Goal: Information Seeking & Learning: Learn about a topic

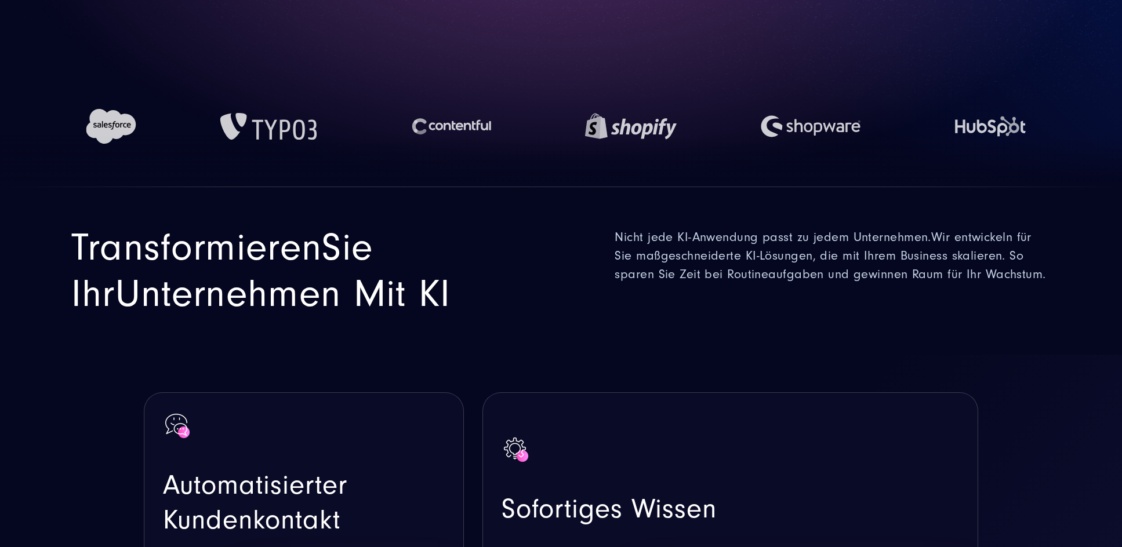
scroll to position [483, 0]
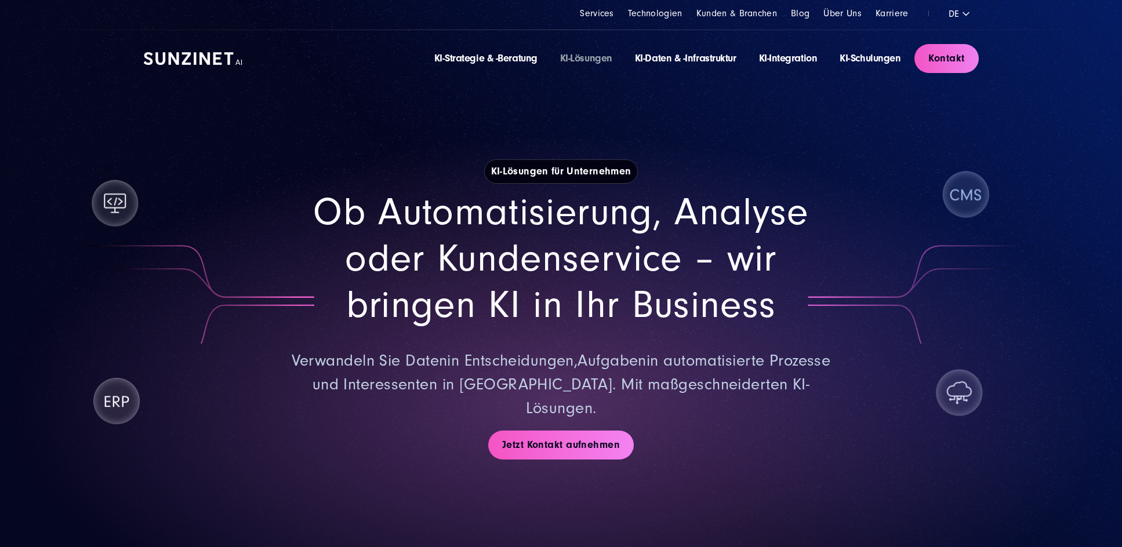
click at [208, 60] on img at bounding box center [193, 58] width 99 height 13
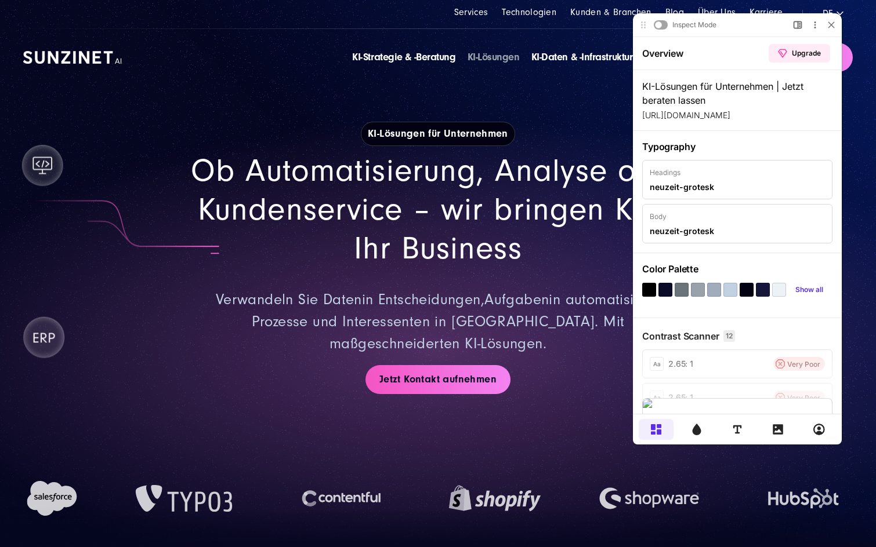
click at [408, 213] on span "Ob Automatisierung, Analyse oder Kundenservice – wir bringen KI in Ihr Business" at bounding box center [438, 210] width 494 height 114
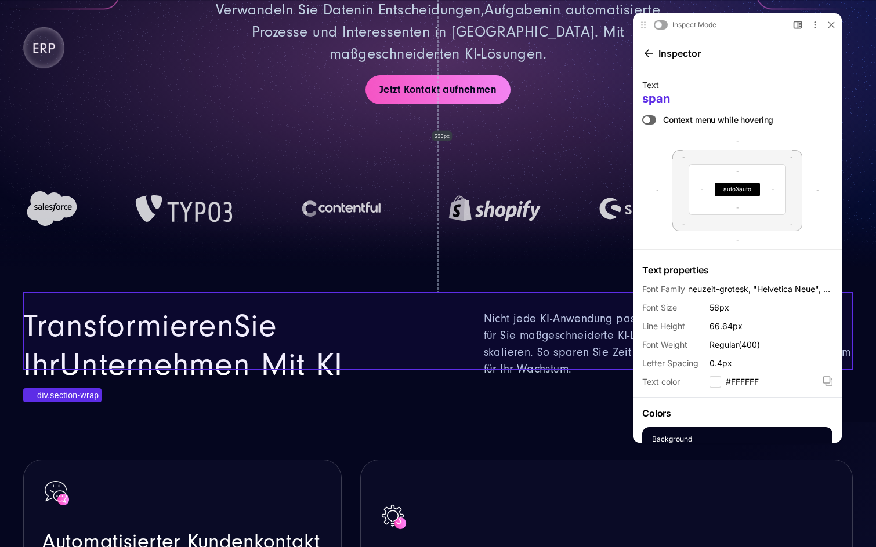
scroll to position [387, 0]
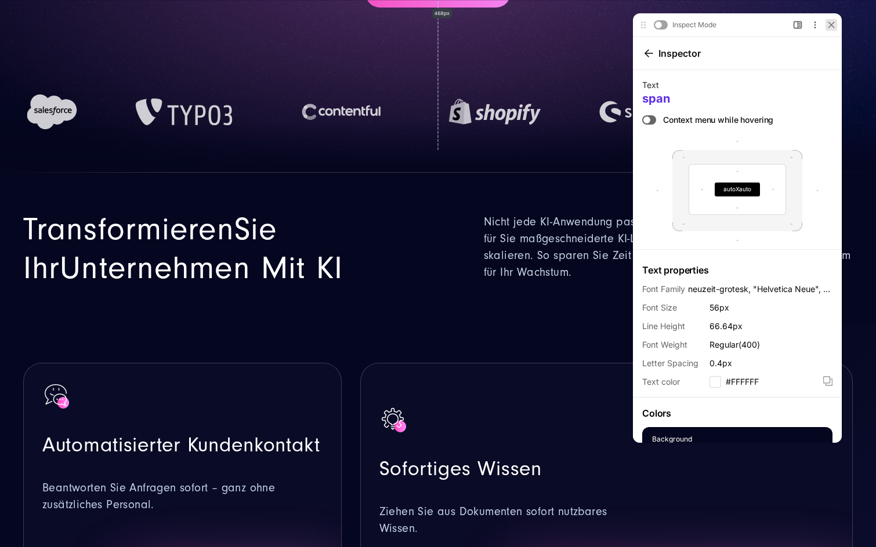
click at [828, 25] on icon at bounding box center [831, 24] width 7 height 7
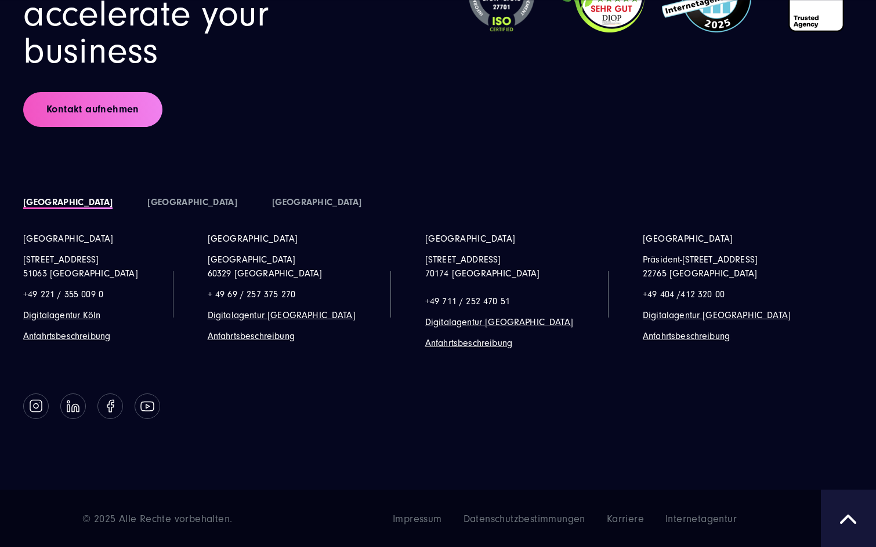
scroll to position [6978, 0]
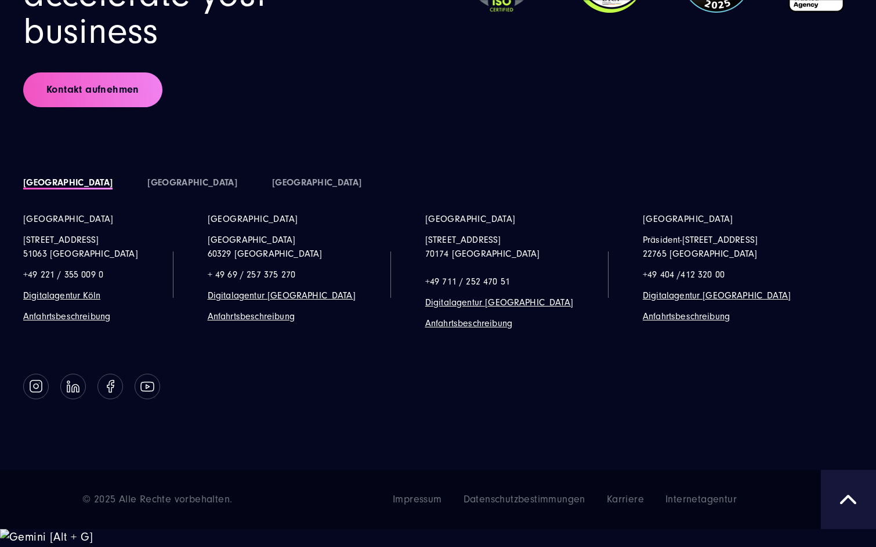
click at [819, 55] on div "Let's grow and accelerate your business Kontakt aufnehmen" at bounding box center [437, 23] width 829 height 169
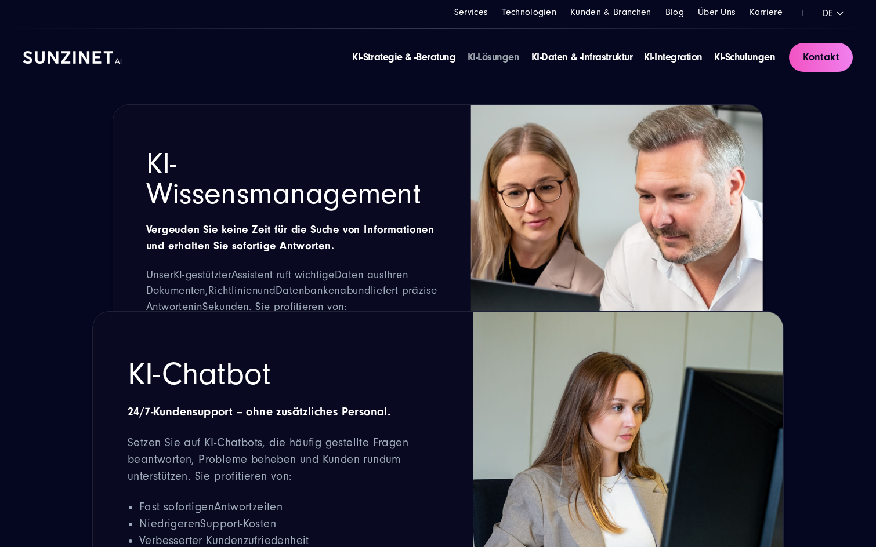
scroll to position [1547, 0]
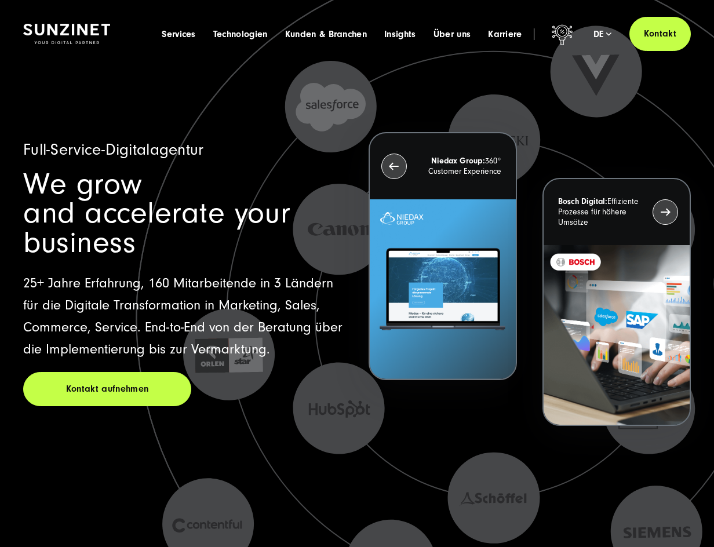
click at [114, 217] on span "We grow and accelerate your business" at bounding box center [156, 213] width 267 height 93
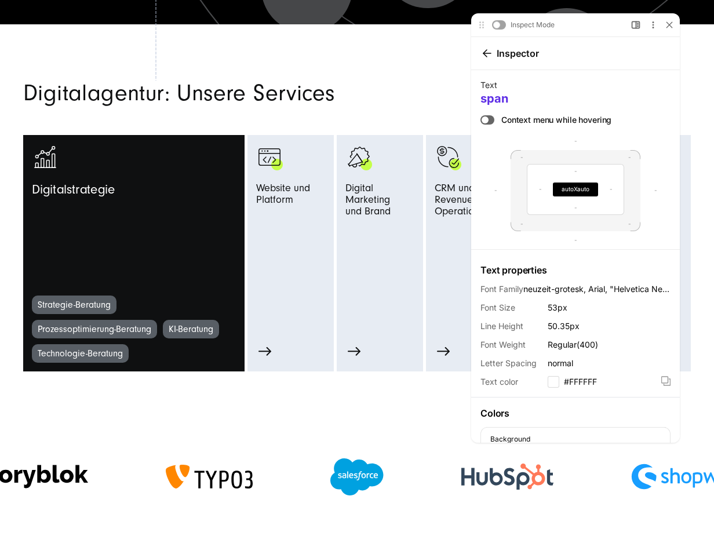
scroll to position [580, 0]
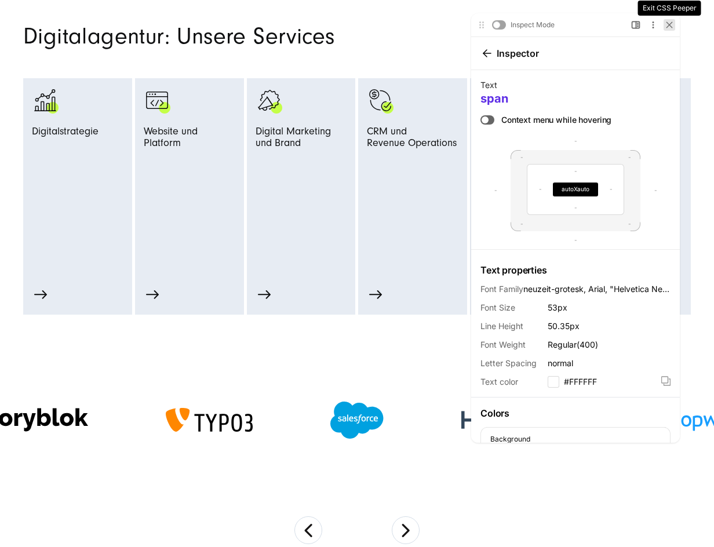
click at [467, 27] on icon at bounding box center [669, 24] width 7 height 7
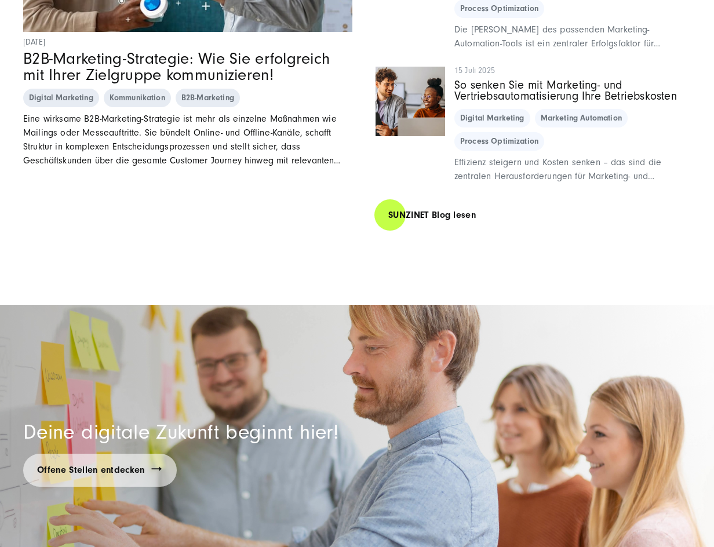
scroll to position [7152, 0]
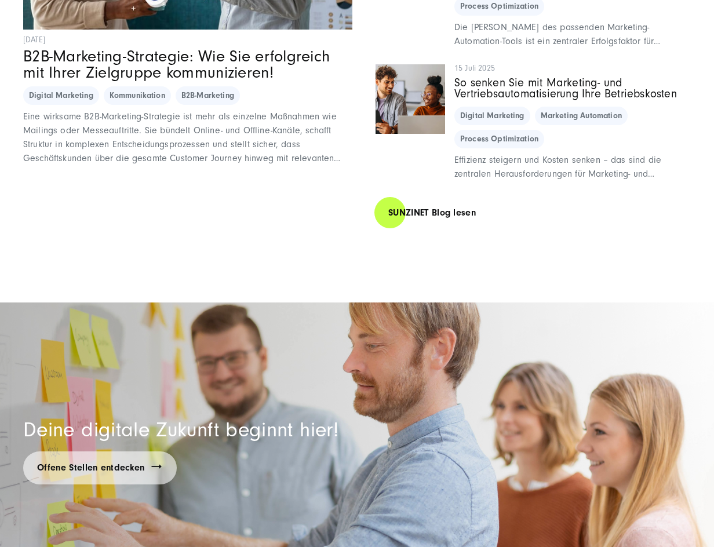
click at [344, 294] on section "SUNZINET Digitalagentur: Unser Wissen im Blog 7 Oktober 2025 B2B-Marketing-Stra…" at bounding box center [357, 0] width 714 height 606
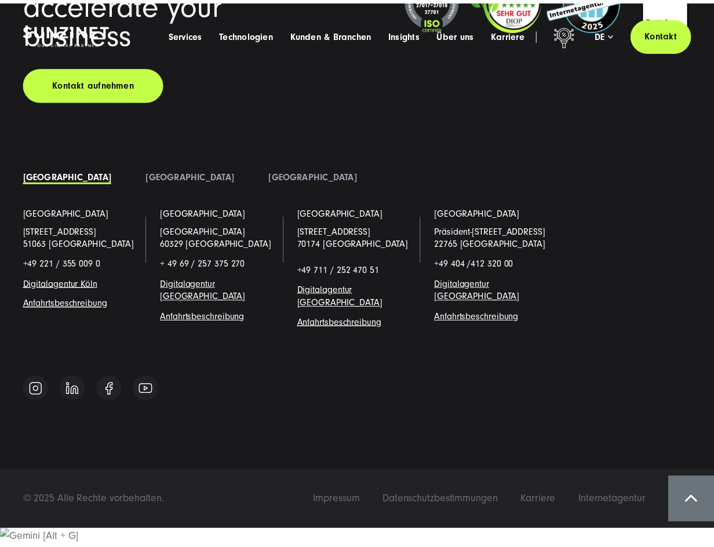
scroll to position [0, 0]
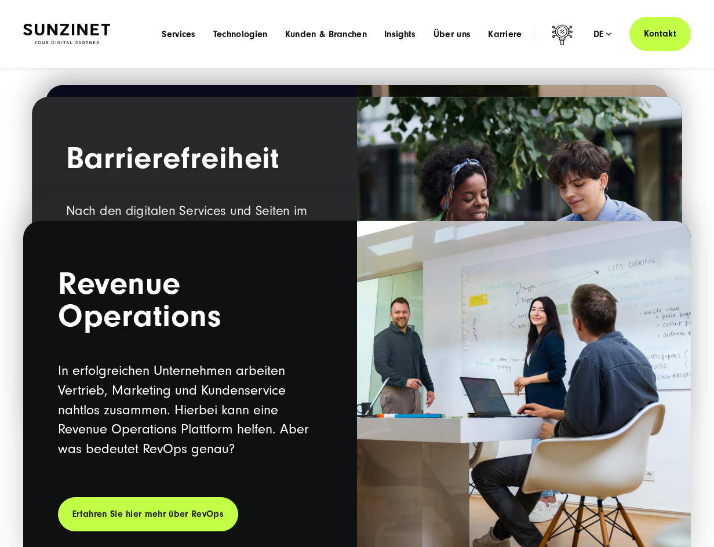
scroll to position [1353, 0]
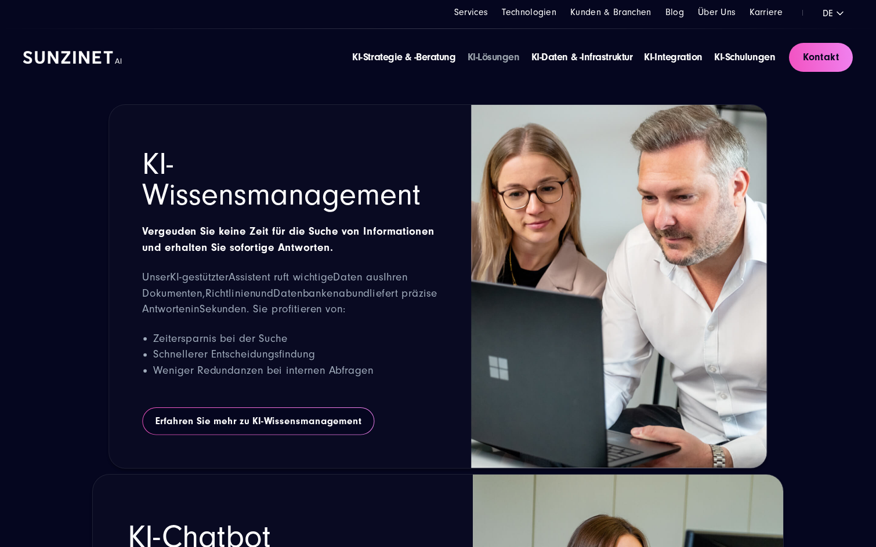
drag, startPoint x: 839, startPoint y: 180, endPoint x: 811, endPoint y: 176, distance: 28.1
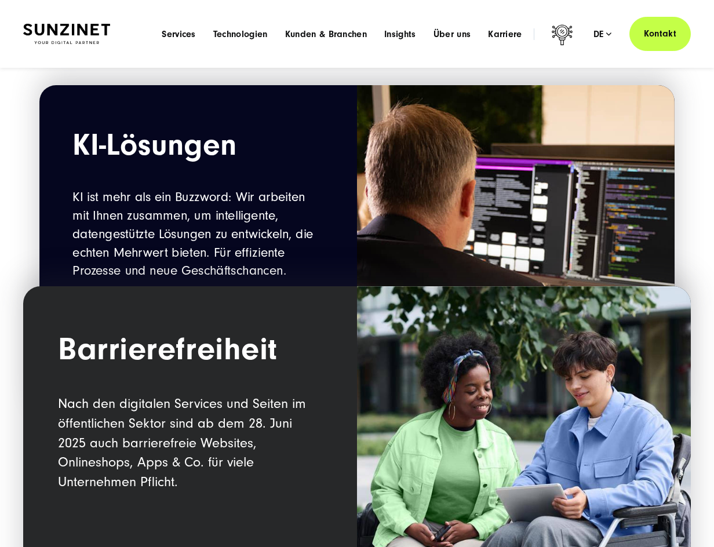
click at [33, 167] on div "KI-Lösungen KI ist mehr als ein Buzzword: Wir arbeiten mit Ihnen zusammen, um i…" at bounding box center [357, 258] width 668 height 346
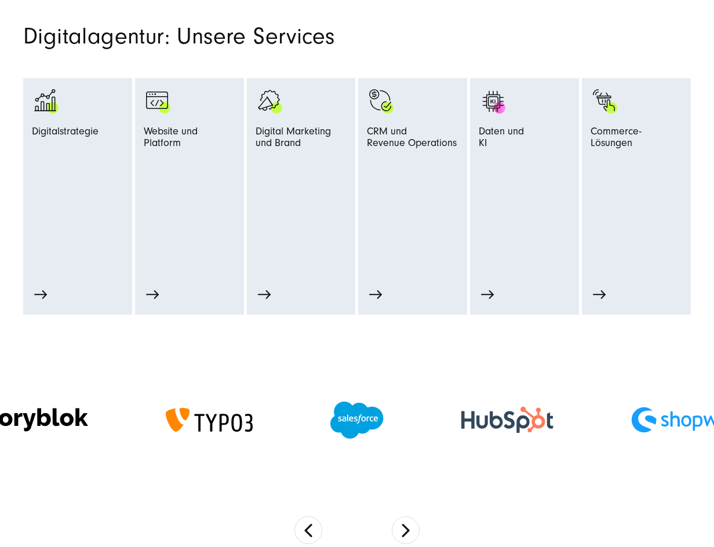
scroll to position [483, 0]
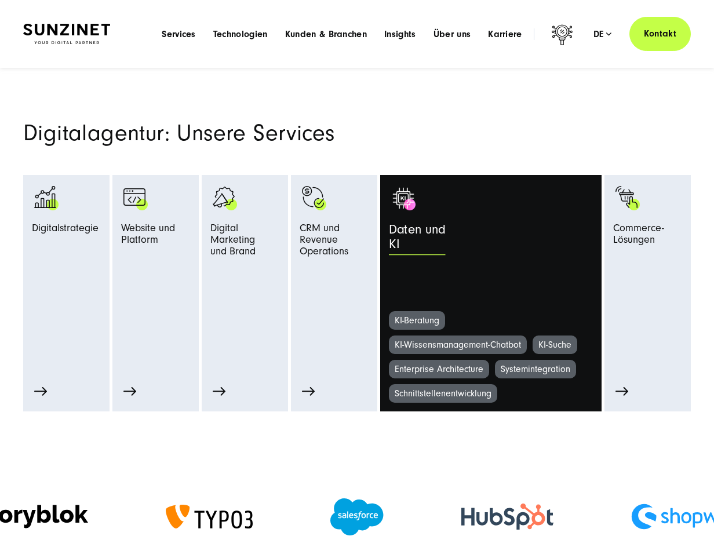
click at [537, 266] on link "Daten und KI" at bounding box center [491, 248] width 204 height 128
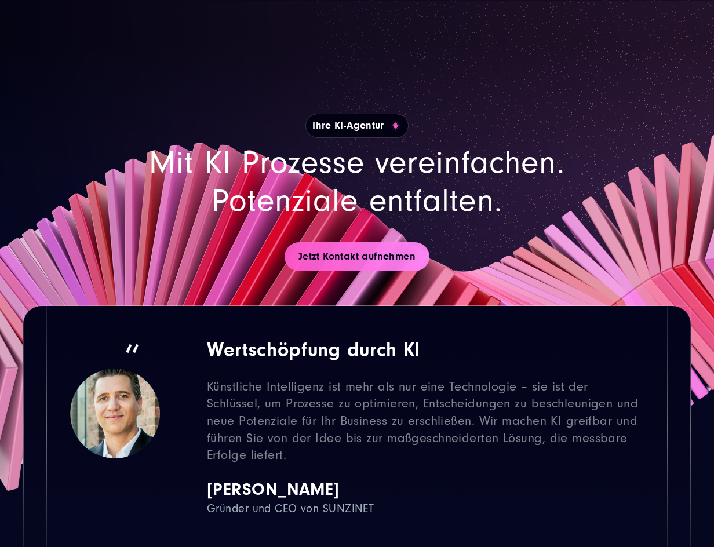
scroll to position [2899, 0]
